Goal: Task Accomplishment & Management: Manage account settings

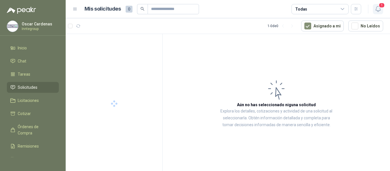
click at [377, 5] on button "1" at bounding box center [378, 9] width 10 height 10
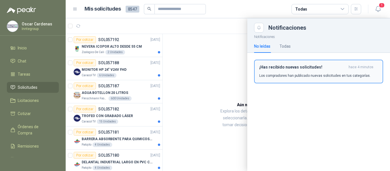
click at [308, 69] on h3 "¡Has recibido nuevas solicitudes!" at bounding box center [302, 67] width 87 height 5
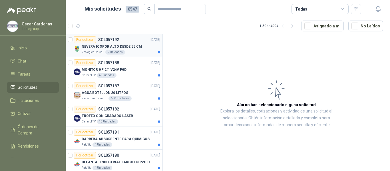
click at [141, 53] on div "Zoologico De Cali 2 Unidades" at bounding box center [121, 52] width 78 height 5
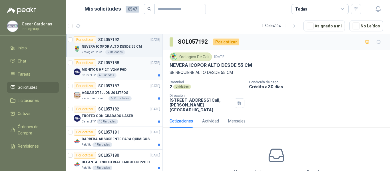
click at [133, 72] on div "MONITOR HP 24" V24V FHD" at bounding box center [121, 69] width 78 height 7
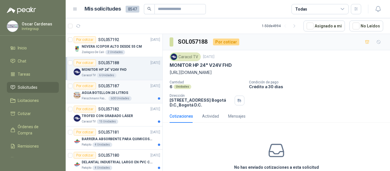
click at [135, 94] on div "AGUA BOTELLON 20 LITROS" at bounding box center [121, 92] width 78 height 7
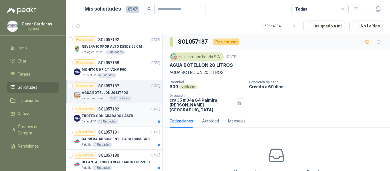
click at [138, 114] on div "TROFEO CON GRABADO LÁSER" at bounding box center [121, 115] width 78 height 7
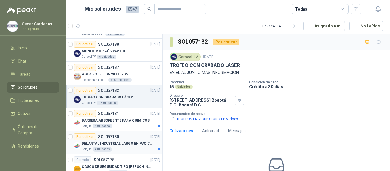
scroll to position [29, 0]
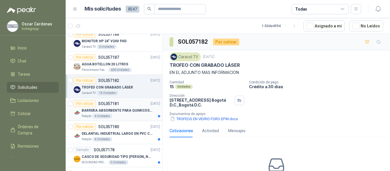
click at [126, 116] on div "Patojito 4 Unidades" at bounding box center [121, 116] width 78 height 5
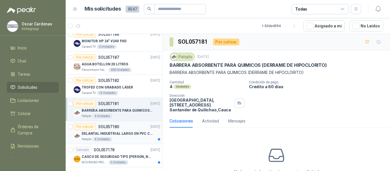
click at [131, 135] on p "DELANTAL INDUSTRIAL LARGO EN PVC COLOR AMARILLO" at bounding box center [117, 133] width 71 height 5
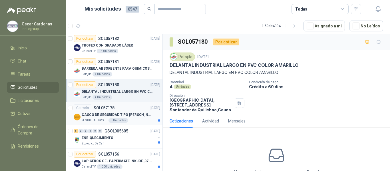
scroll to position [86, 0]
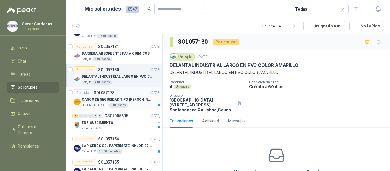
click at [125, 103] on div "CASCO DE SEGURIDAD TIPO [PERSON_NAME]" at bounding box center [121, 99] width 78 height 7
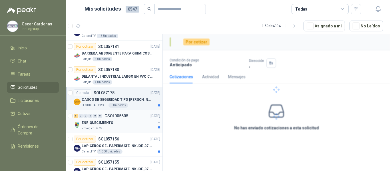
click at [140, 128] on div "Zoologico De Cali" at bounding box center [119, 128] width 74 height 5
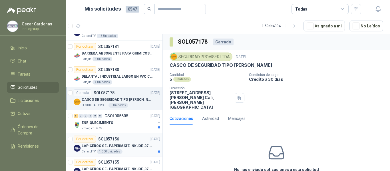
click at [138, 145] on p "LAPICEROS GEL PAPERMATE INKJOE ,07 1 LOGO 1 TINTA" at bounding box center [117, 145] width 71 height 5
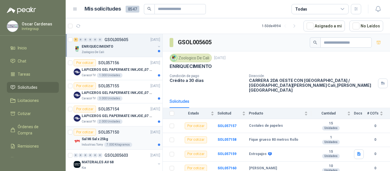
scroll to position [171, 0]
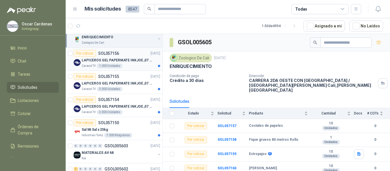
click at [119, 65] on div "1.000 Unidades" at bounding box center [110, 66] width 26 height 5
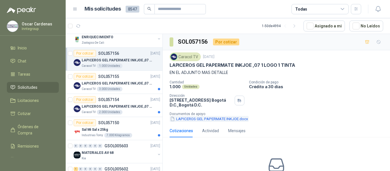
click at [197, 121] on button "LAPICEROS GEL PAPERMATE INKJOE.docx" at bounding box center [209, 119] width 79 height 6
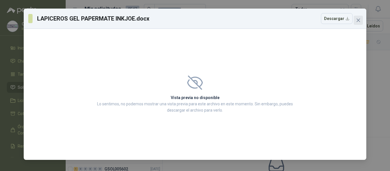
click at [356, 21] on icon "close" at bounding box center [358, 20] width 5 height 5
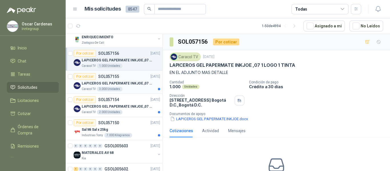
click at [124, 84] on p "LAPICEROS GEL PAPERMATE INKJOE ,07 1 LOGO 1 TINTA" at bounding box center [117, 83] width 71 height 5
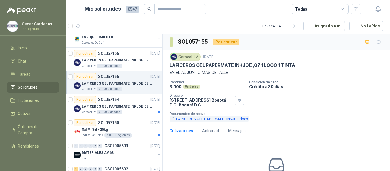
click at [199, 120] on button "LAPICEROS GEL PAPERMATE INKJOE.docx" at bounding box center [209, 119] width 79 height 6
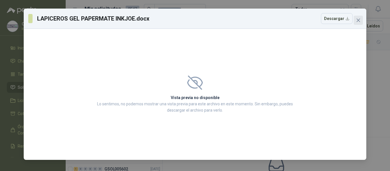
click at [359, 20] on icon "close" at bounding box center [358, 20] width 5 height 5
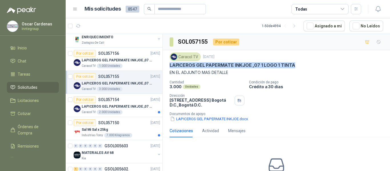
drag, startPoint x: 171, startPoint y: 66, endPoint x: 302, endPoint y: 65, distance: 131.3
click at [302, 65] on div "LAPICEROS GEL PAPERMATE INKJOE ,07 1 LOGO 1 TINTA" at bounding box center [276, 65] width 213 height 6
copy p "LAPICEROS GEL PAPERMATE INKJOE ,07 1 LOGO 1 TINTA"
click at [135, 104] on p "LAPICEROS GEL PAPERMATE INKJOE ,07 1 LOGO 1 TINTA" at bounding box center [117, 106] width 71 height 5
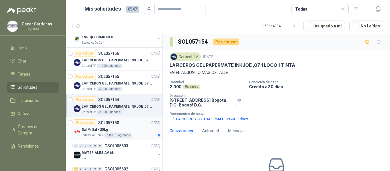
click at [135, 127] on div "Sal Mi Sal x 25kg" at bounding box center [121, 129] width 78 height 7
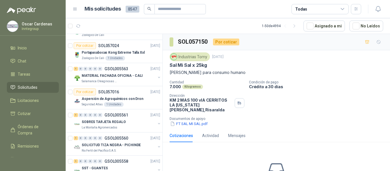
scroll to position [457, 0]
